Goal: Task Accomplishment & Management: Use online tool/utility

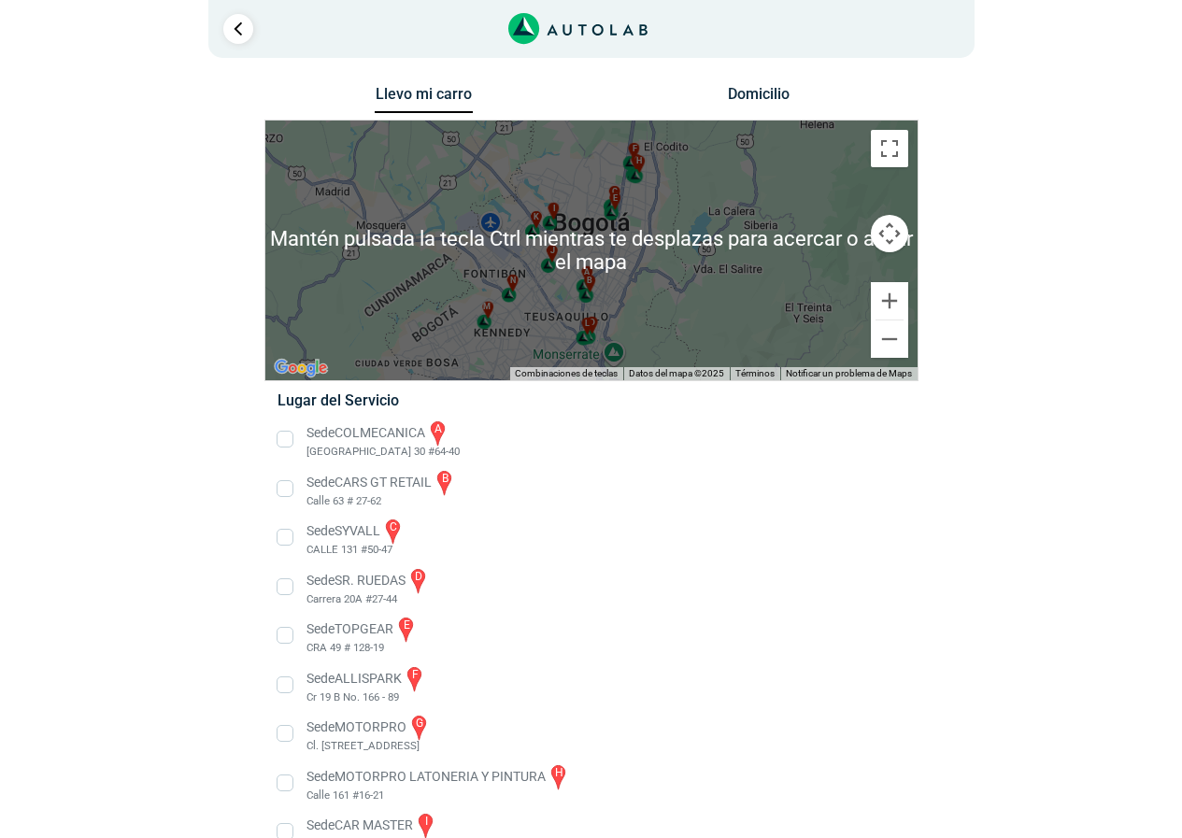
click at [810, 473] on li "Sede CARS GT RETAIL b Calle 63 # 27-62" at bounding box center [590, 489] width 655 height 42
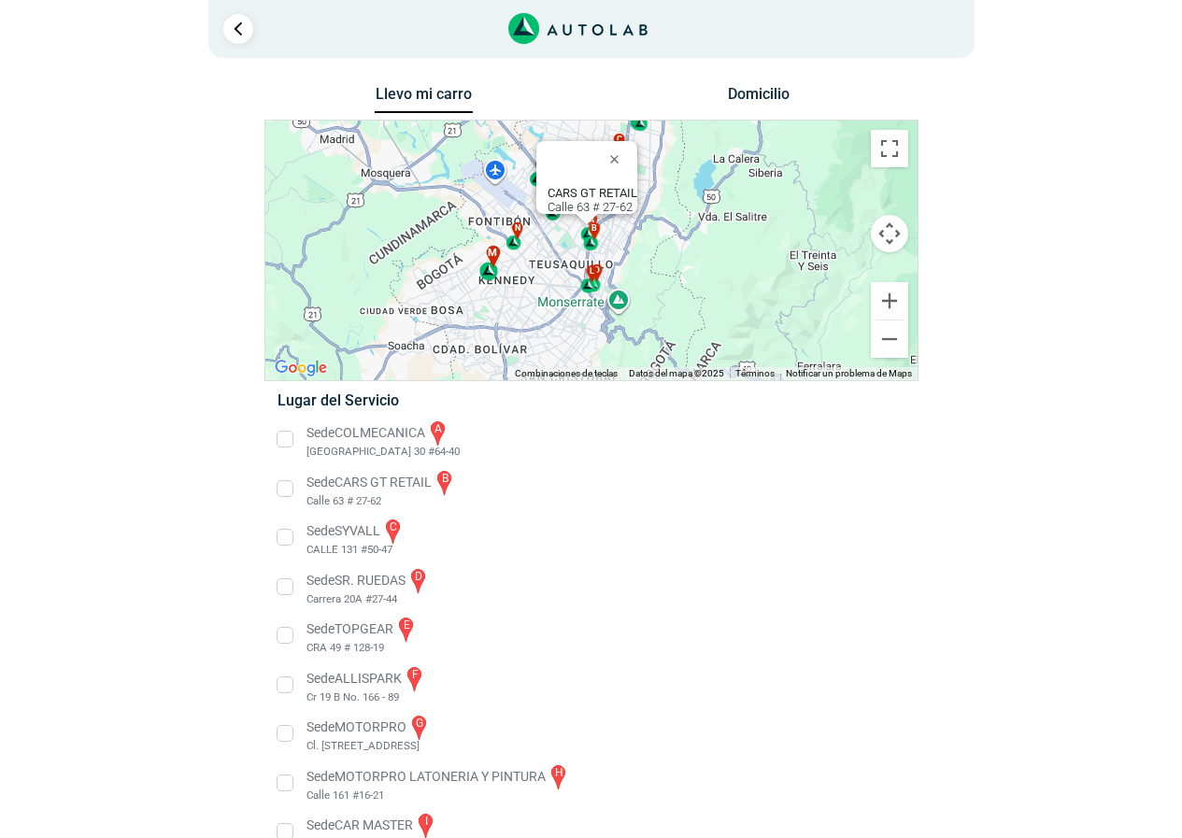
click at [489, 271] on div "m" at bounding box center [489, 263] width 21 height 35
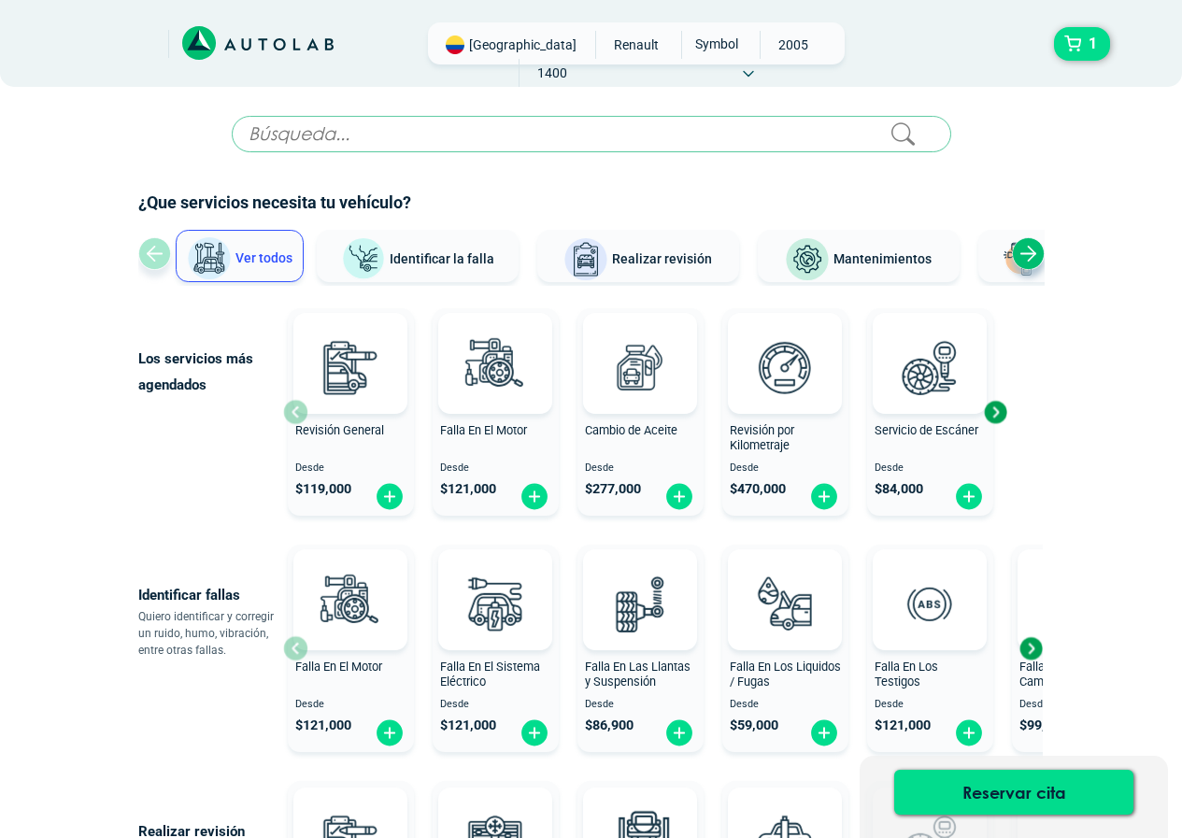
click at [466, 249] on button "Identificar la falla" at bounding box center [418, 256] width 202 height 52
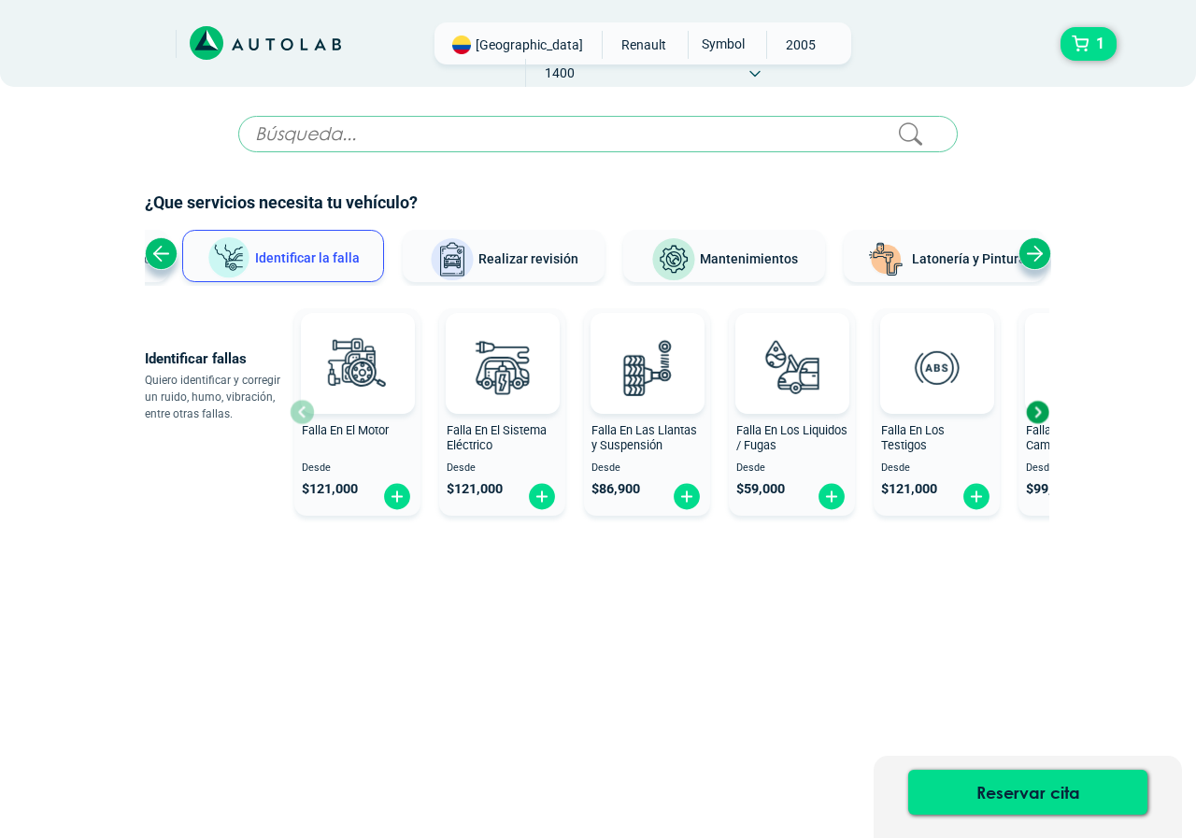
click at [1041, 404] on div "Next slide" at bounding box center [1037, 412] width 28 height 28
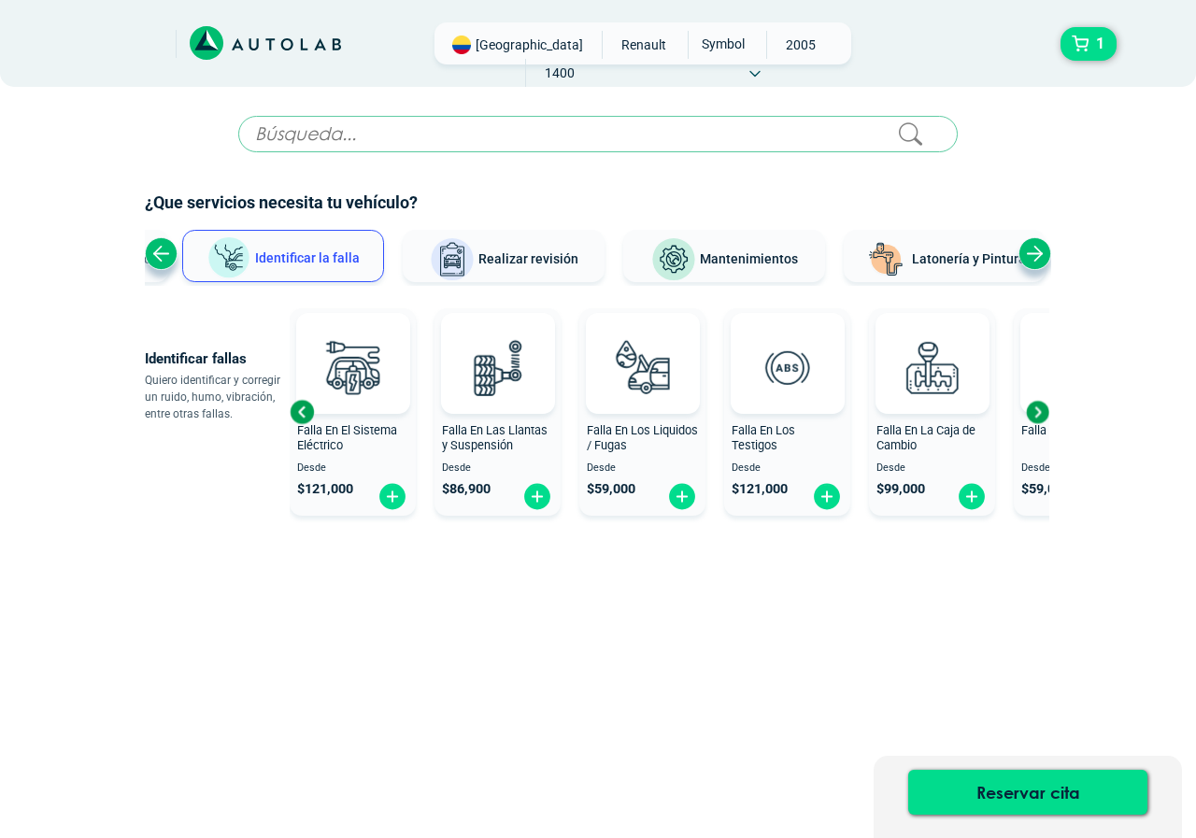
click at [1041, 404] on div "Next slide" at bounding box center [1037, 412] width 28 height 28
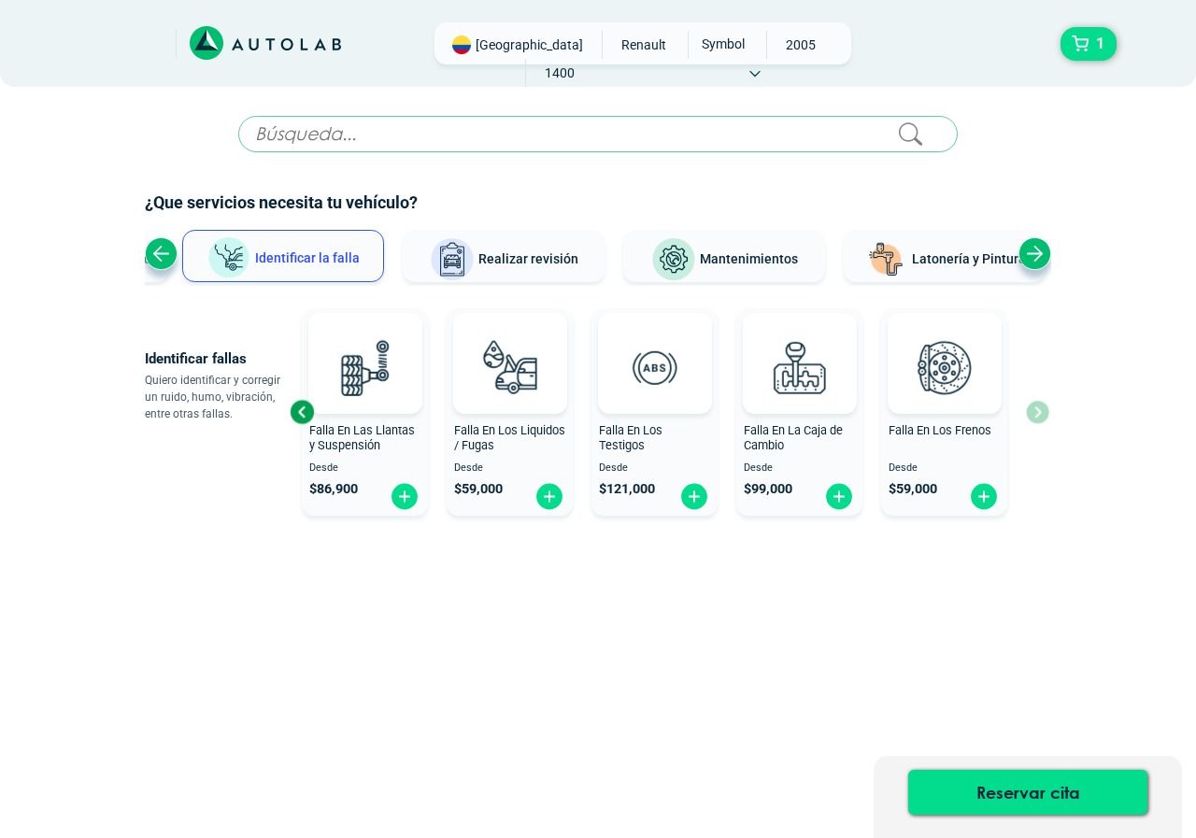
click at [307, 410] on div "Previous slide" at bounding box center [302, 412] width 28 height 28
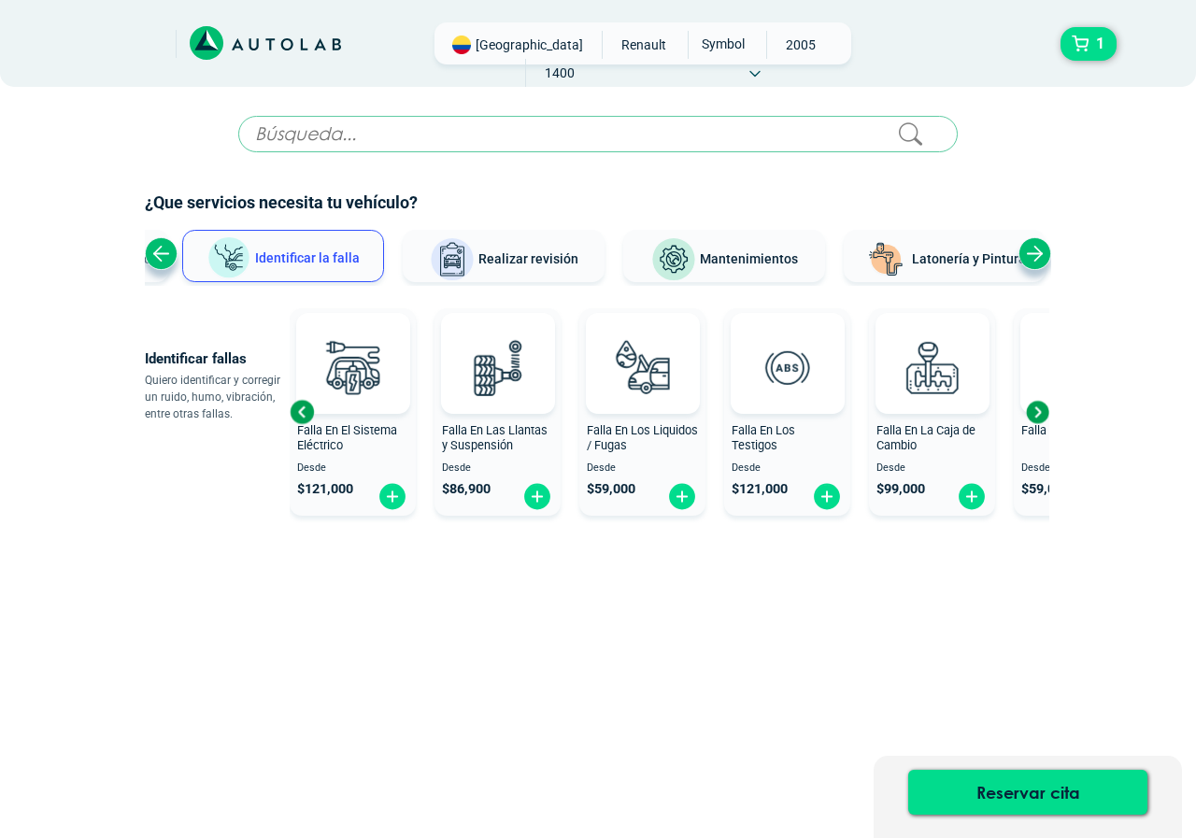
click at [307, 410] on div "Previous slide" at bounding box center [302, 412] width 28 height 28
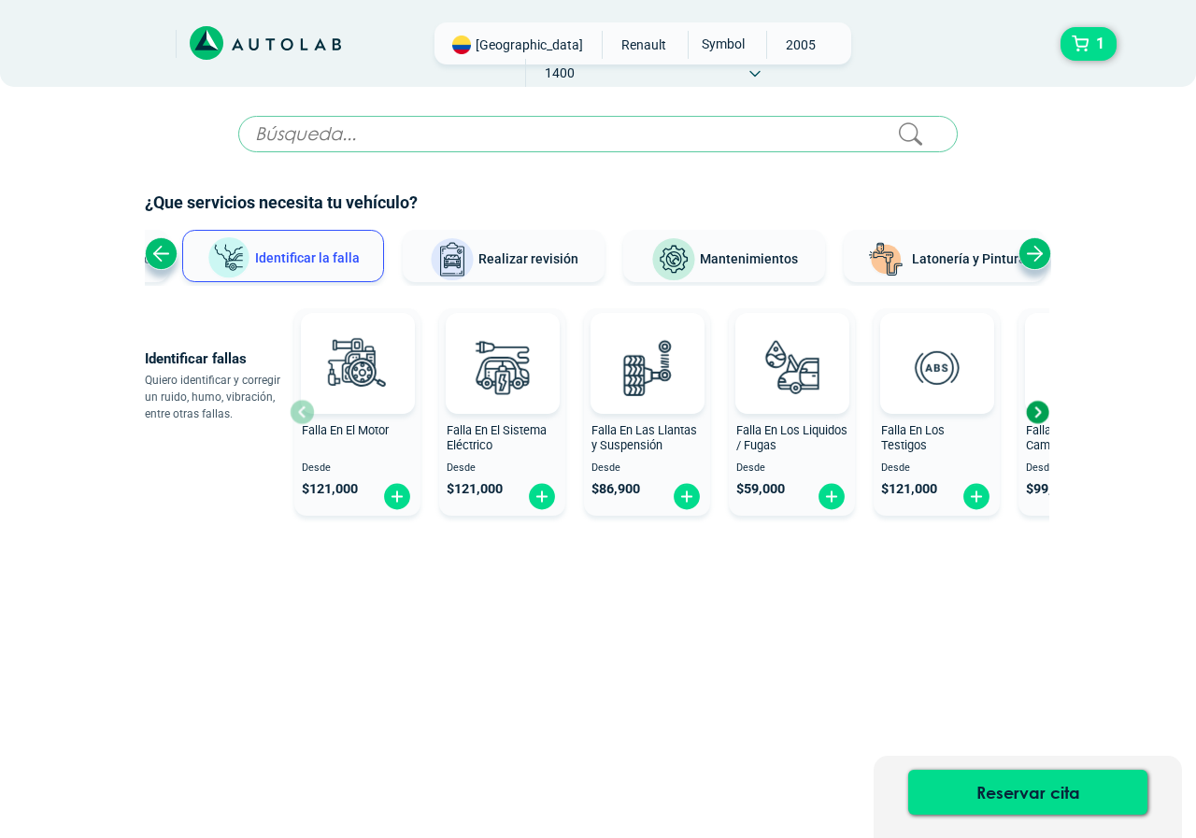
click at [307, 410] on div at bounding box center [358, 363] width 114 height 101
click at [351, 455] on div "Falla En El Motor" at bounding box center [357, 441] width 126 height 37
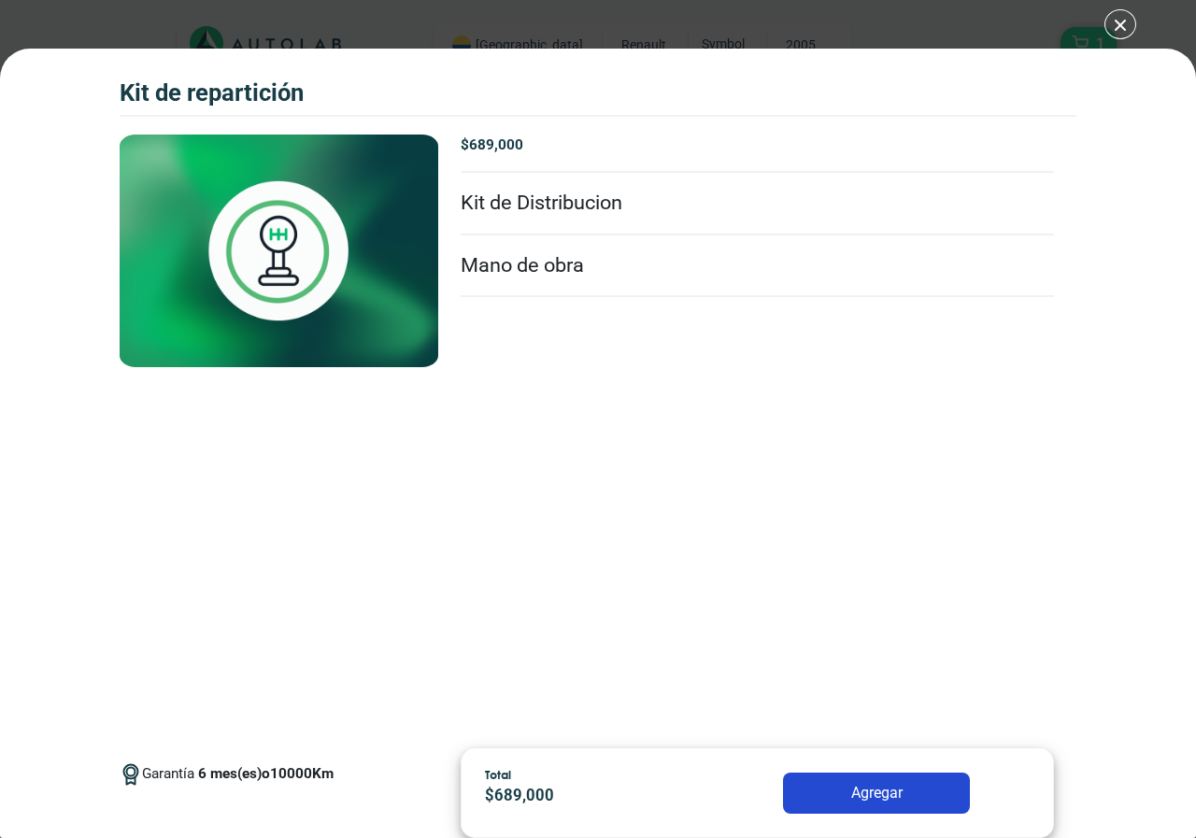
click at [717, 46] on div "Kit de Repartición 1 Kit de Repartición 6" at bounding box center [598, 419] width 1196 height 838
